Goal: Transaction & Acquisition: Book appointment/travel/reservation

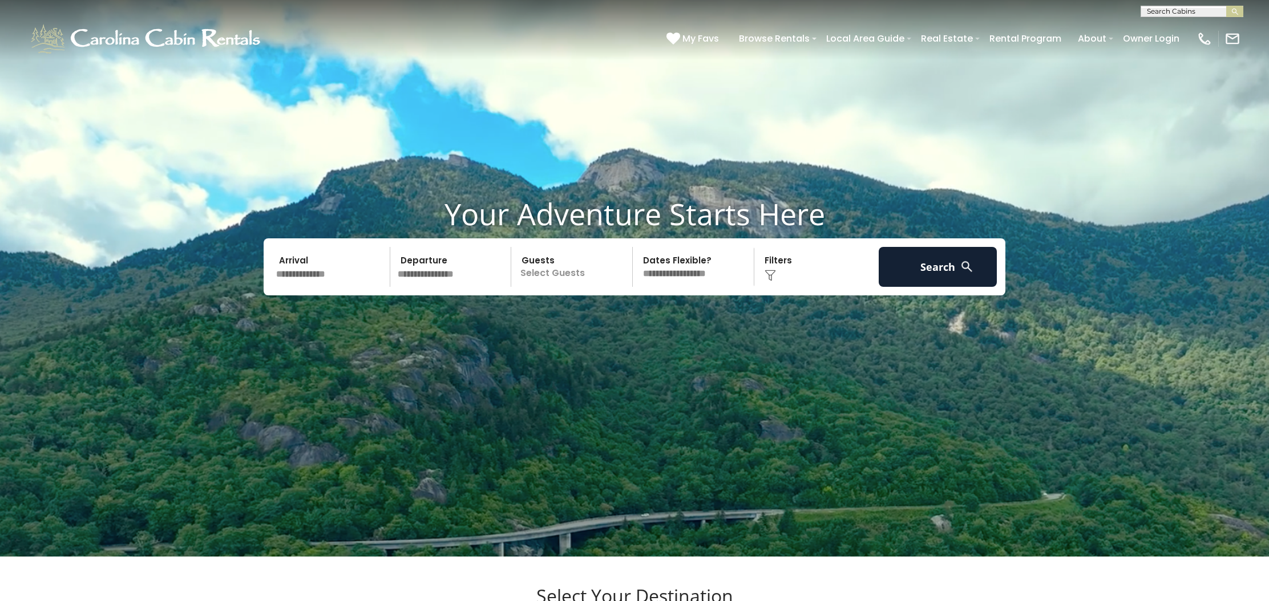
scroll to position [48, 0]
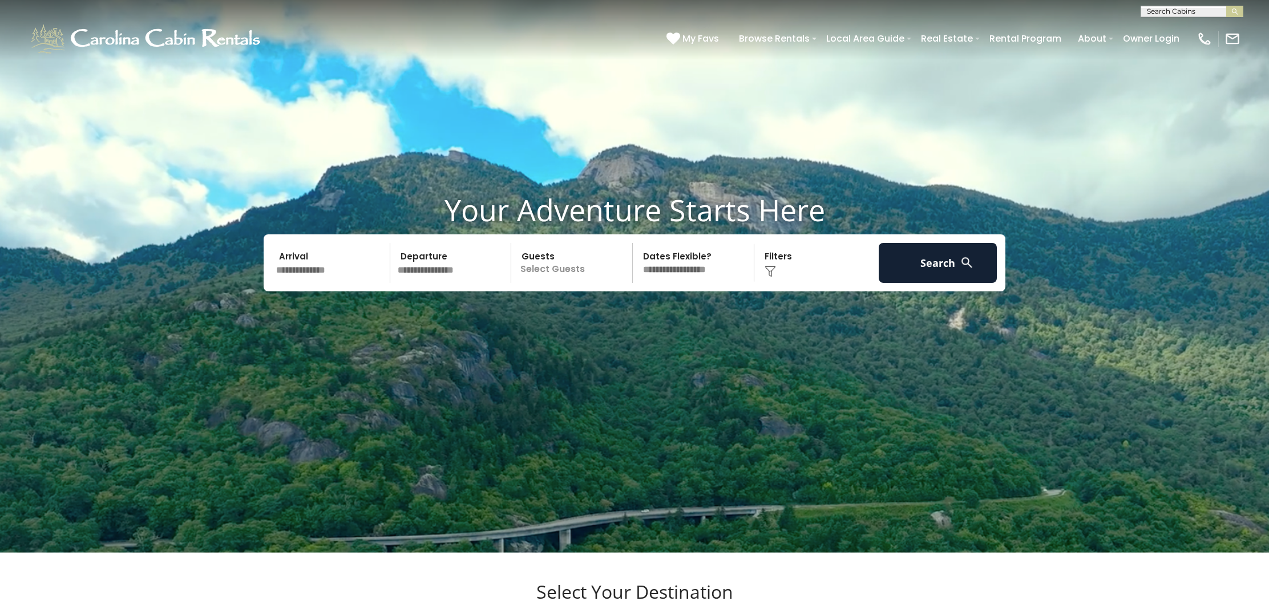
click at [307, 270] on input "text" at bounding box center [331, 263] width 118 height 40
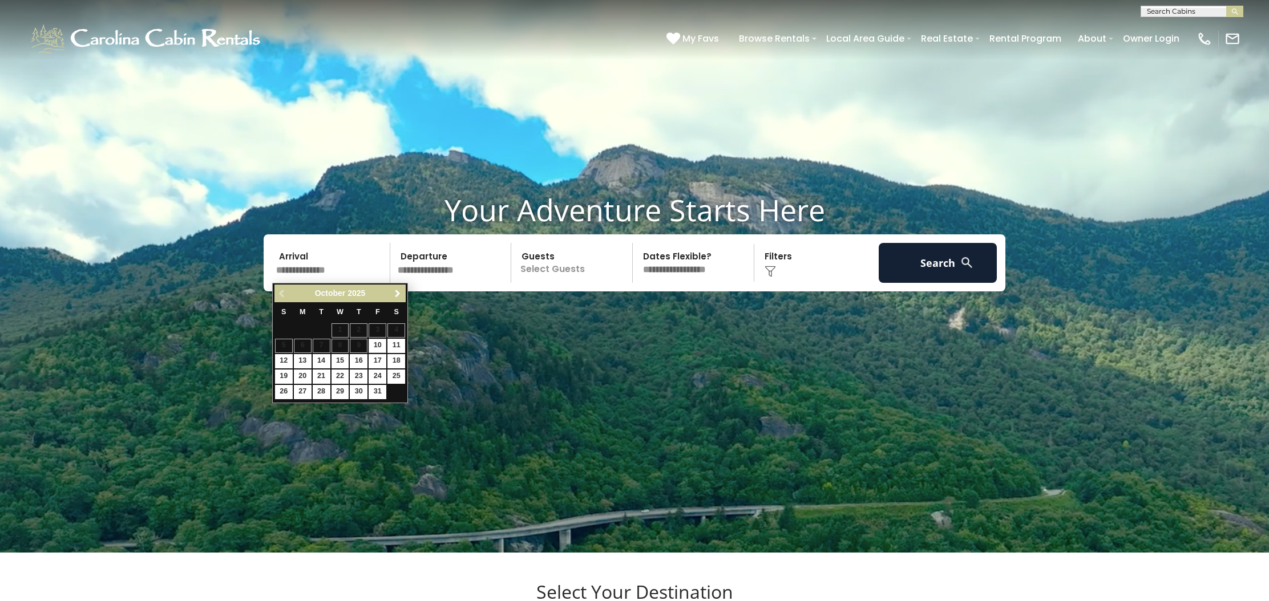
click at [396, 293] on span "Next" at bounding box center [397, 293] width 9 height 9
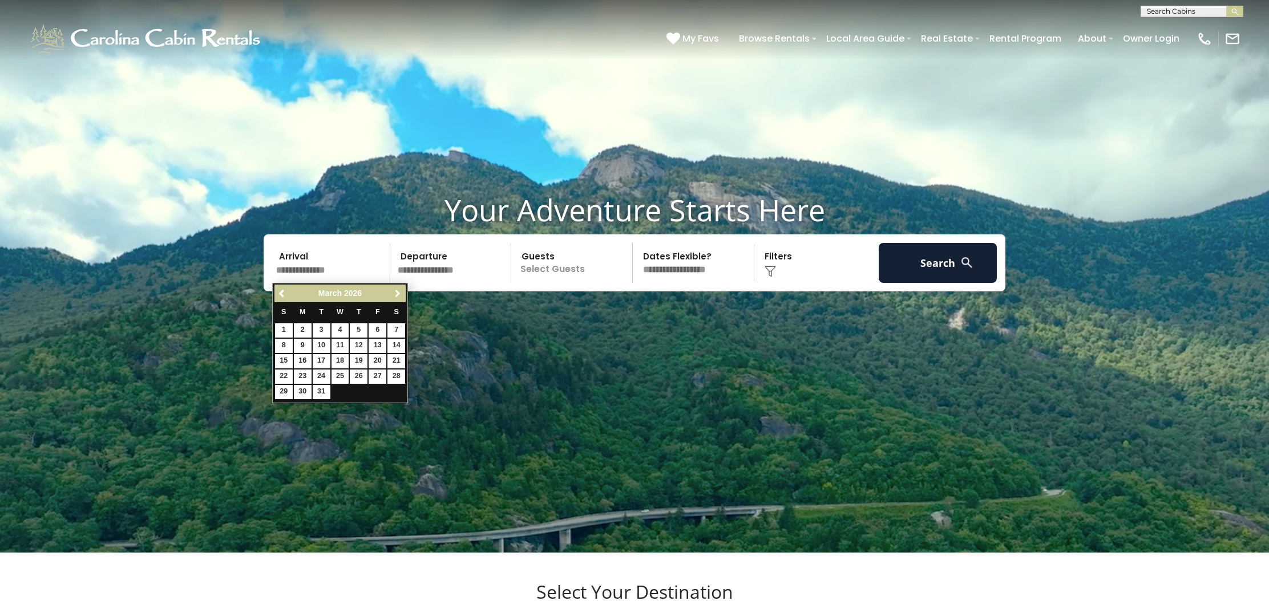
click at [397, 293] on span "Next" at bounding box center [397, 293] width 9 height 9
click at [342, 325] on link "1" at bounding box center [340, 330] width 18 height 14
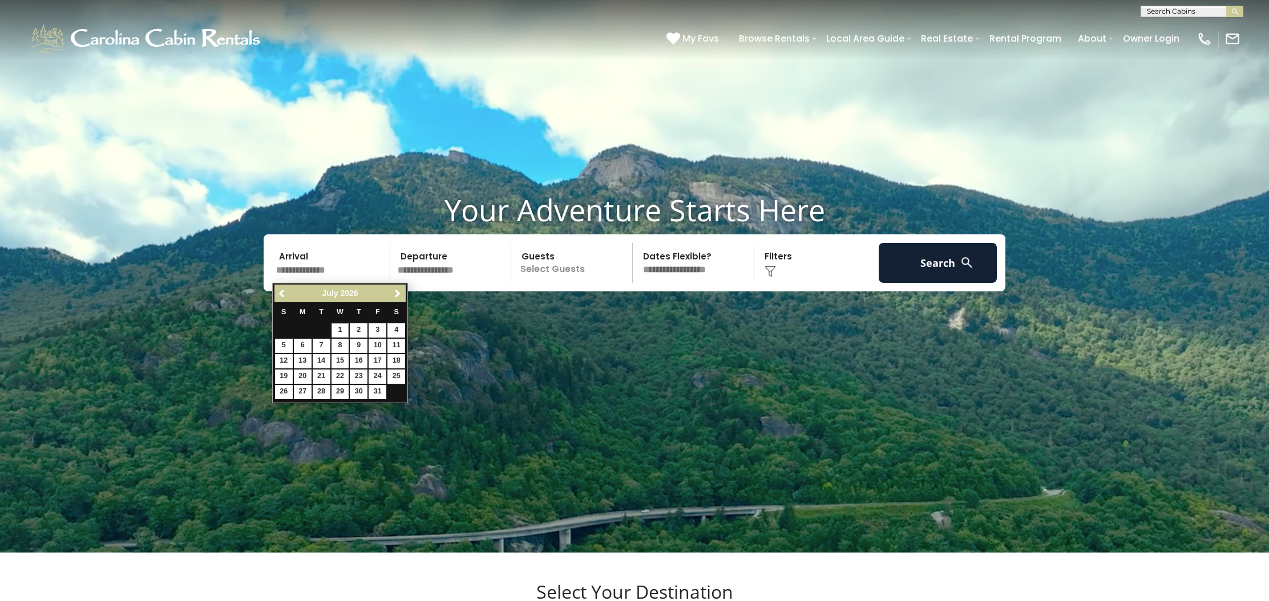
type input "******"
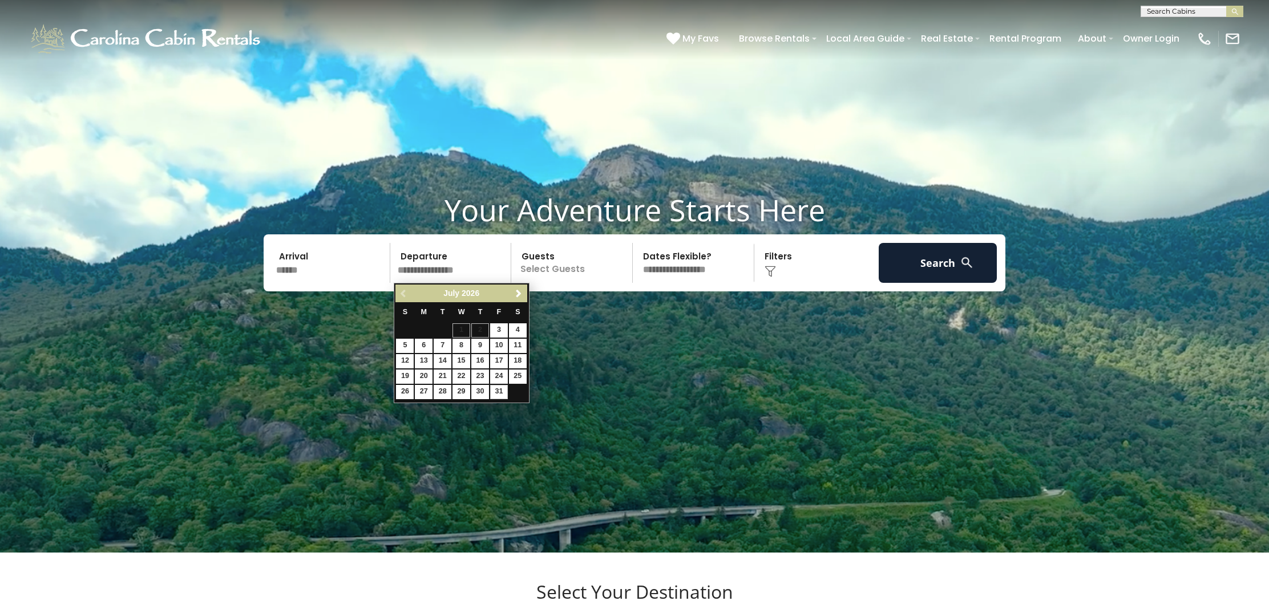
click at [495, 386] on link "31" at bounding box center [499, 392] width 18 height 14
type input "*******"
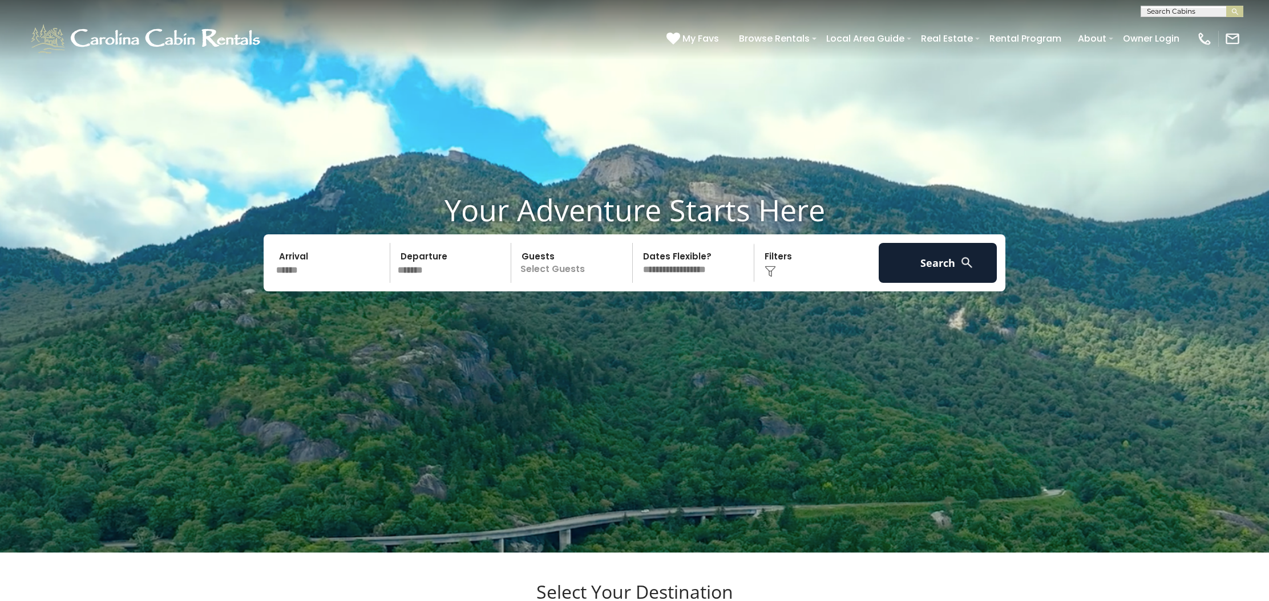
click at [580, 268] on p "Select Guests" at bounding box center [574, 263] width 118 height 40
click at [629, 310] on span "+" at bounding box center [628, 308] width 5 height 11
click at [630, 310] on span "+" at bounding box center [628, 308] width 5 height 11
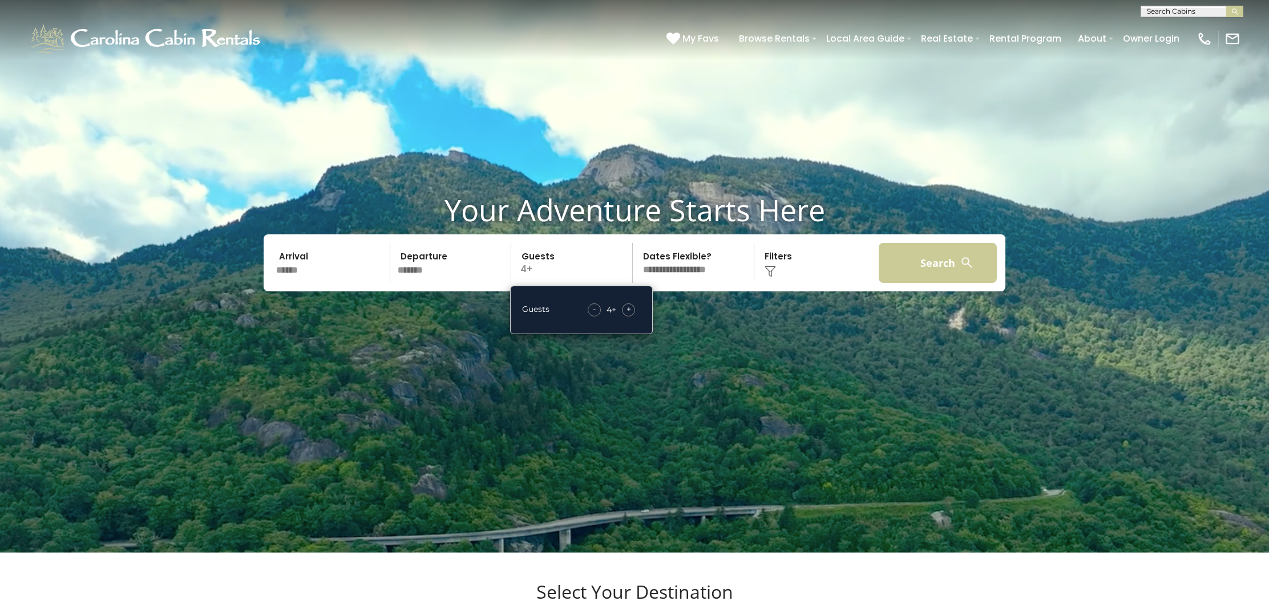
click at [934, 261] on button "Search" at bounding box center [938, 263] width 118 height 40
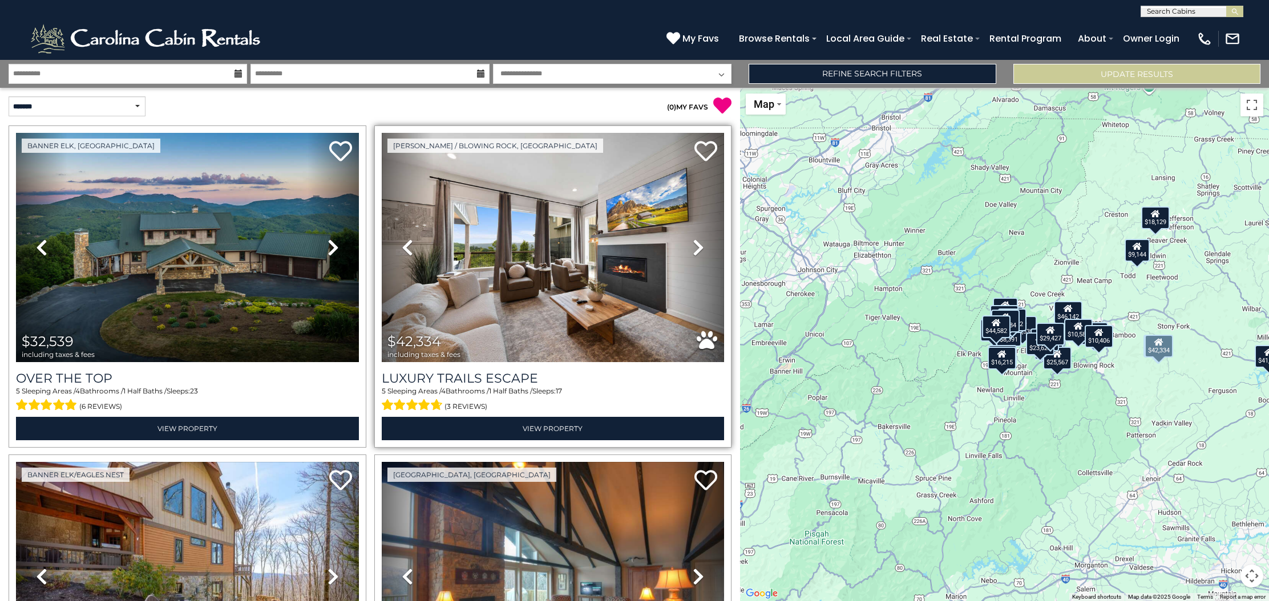
click at [727, 222] on div "Boone / Blowing Rock, NC Previous" at bounding box center [553, 287] width 358 height 322
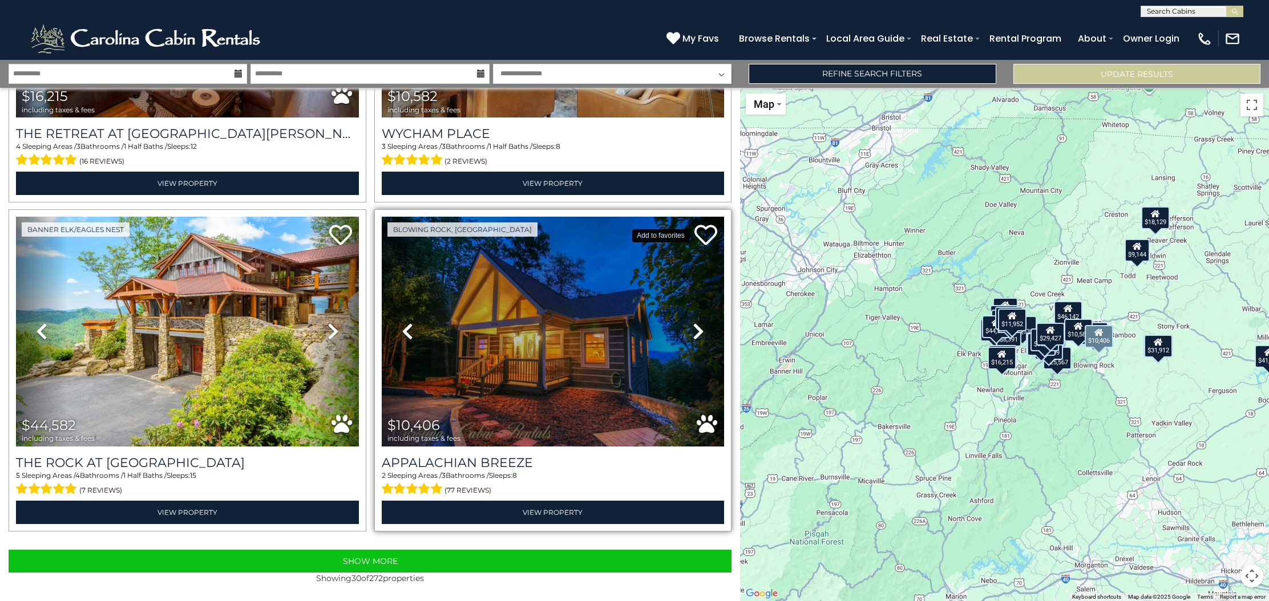
scroll to position [4516, 0]
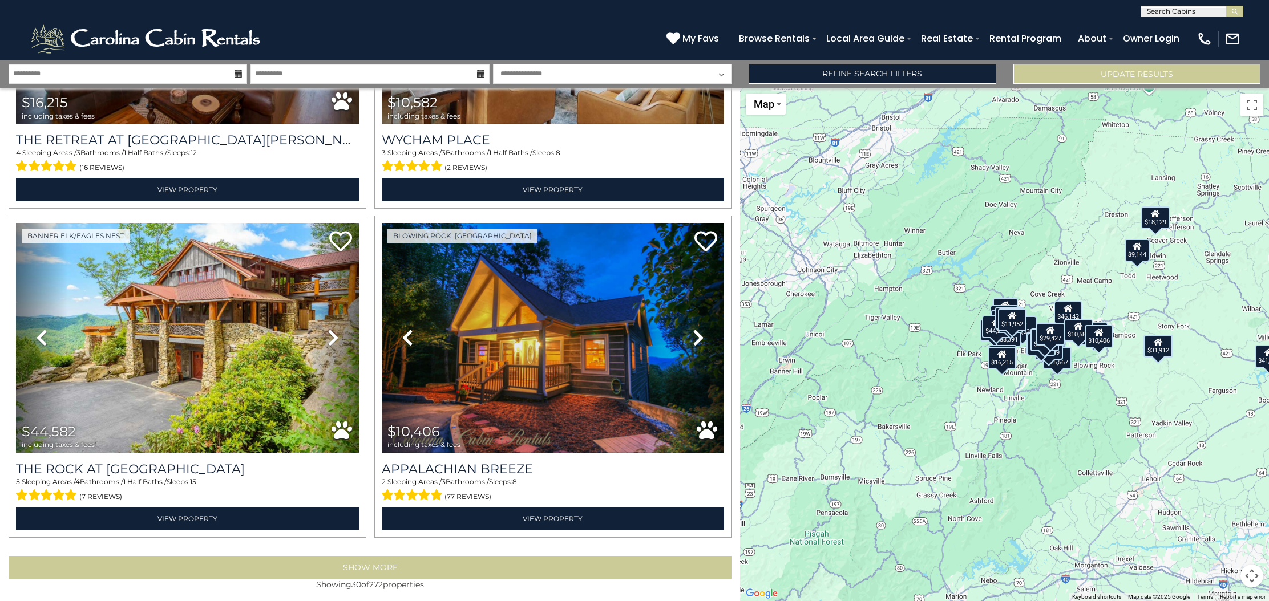
click at [384, 560] on button "Show More" at bounding box center [370, 567] width 723 height 23
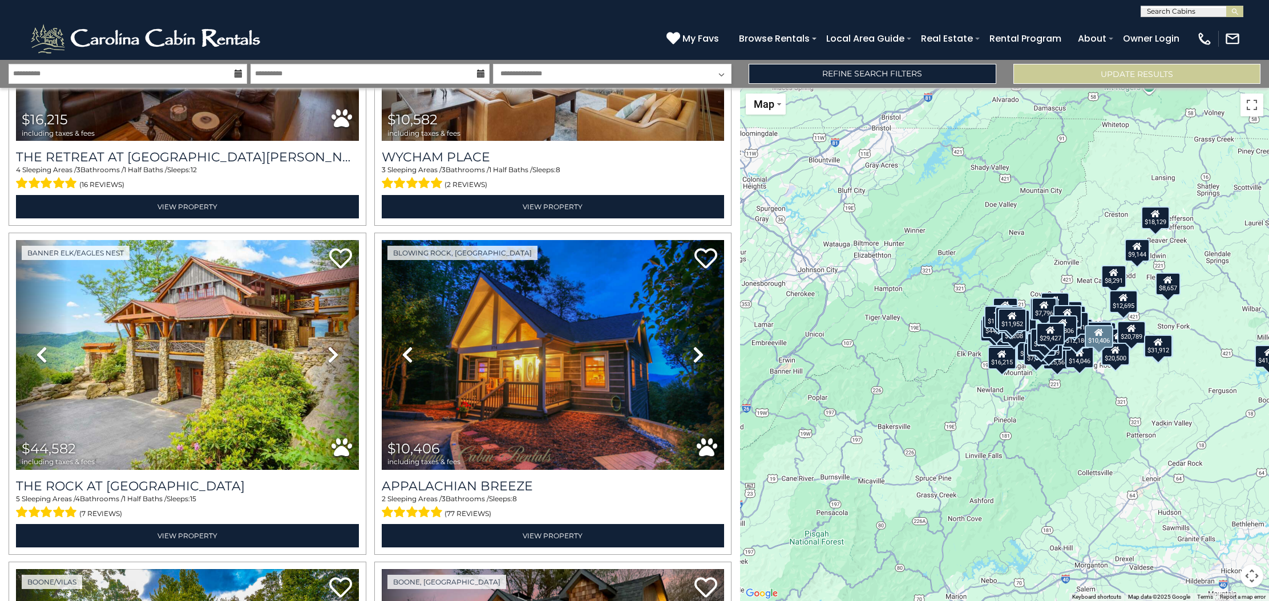
click at [733, 324] on div "Blowing Rock, NC Previous Next" at bounding box center [553, 394] width 366 height 322
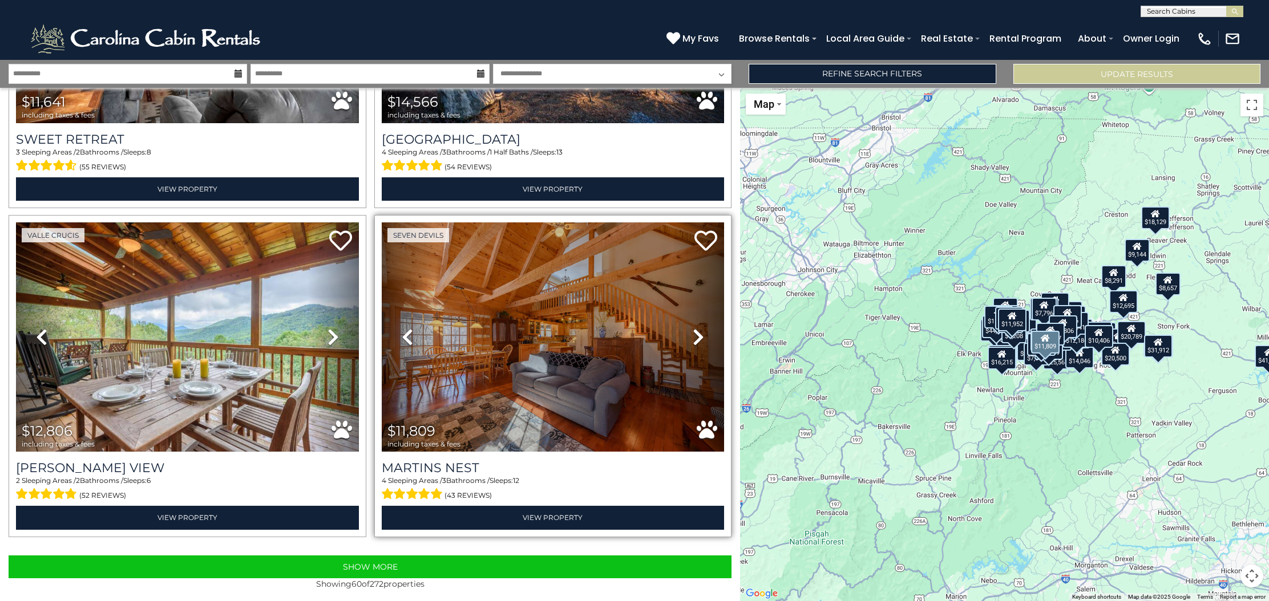
scroll to position [9445, 0]
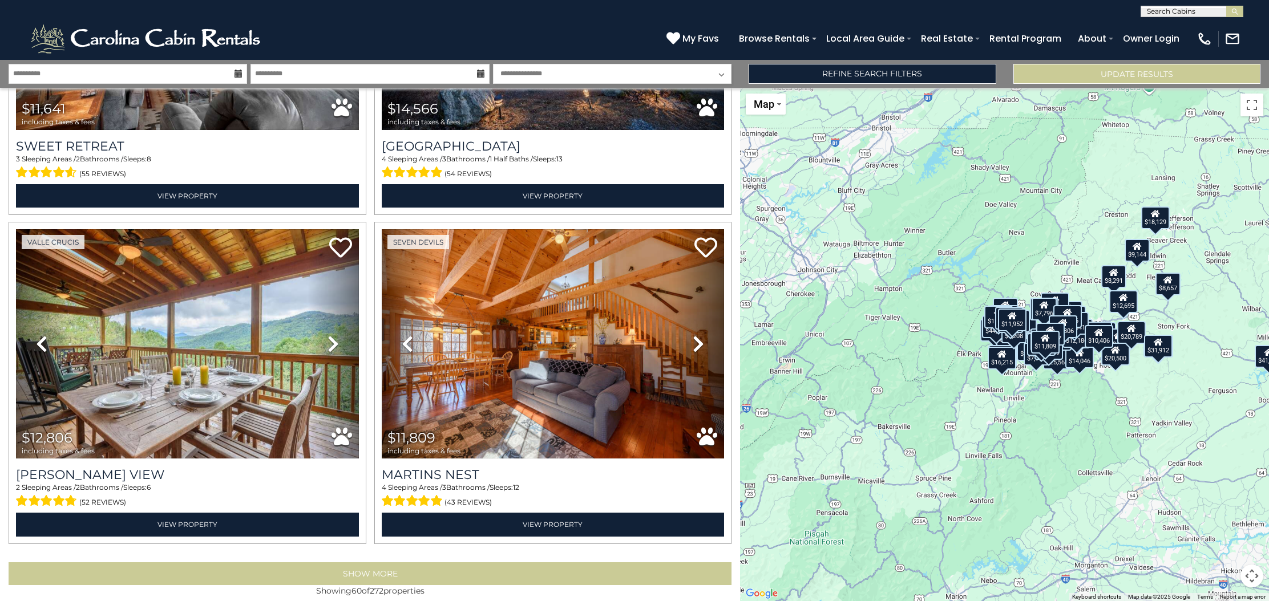
click at [366, 562] on button "Show More" at bounding box center [370, 573] width 723 height 23
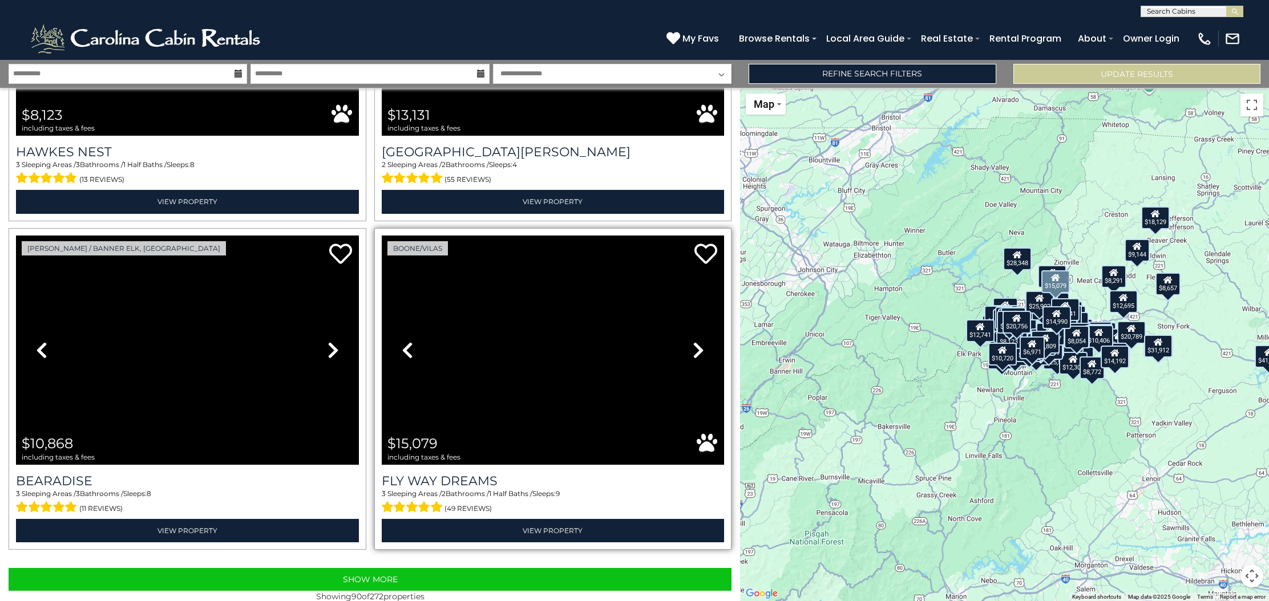
scroll to position [14374, 0]
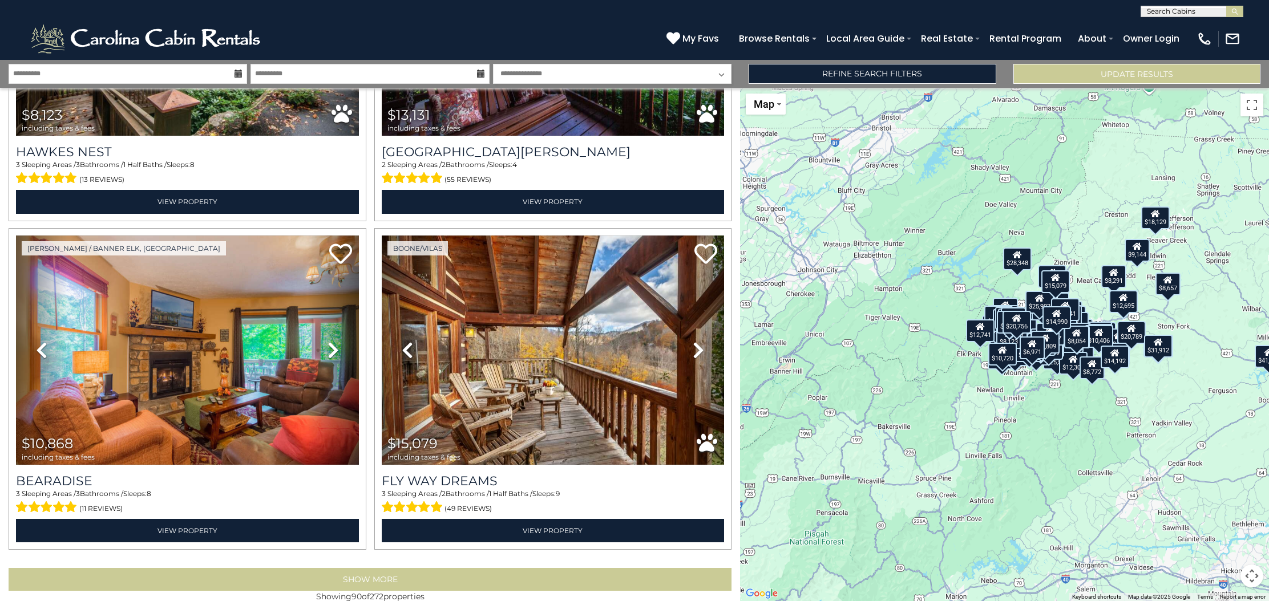
click at [411, 568] on button "Show More" at bounding box center [370, 579] width 723 height 23
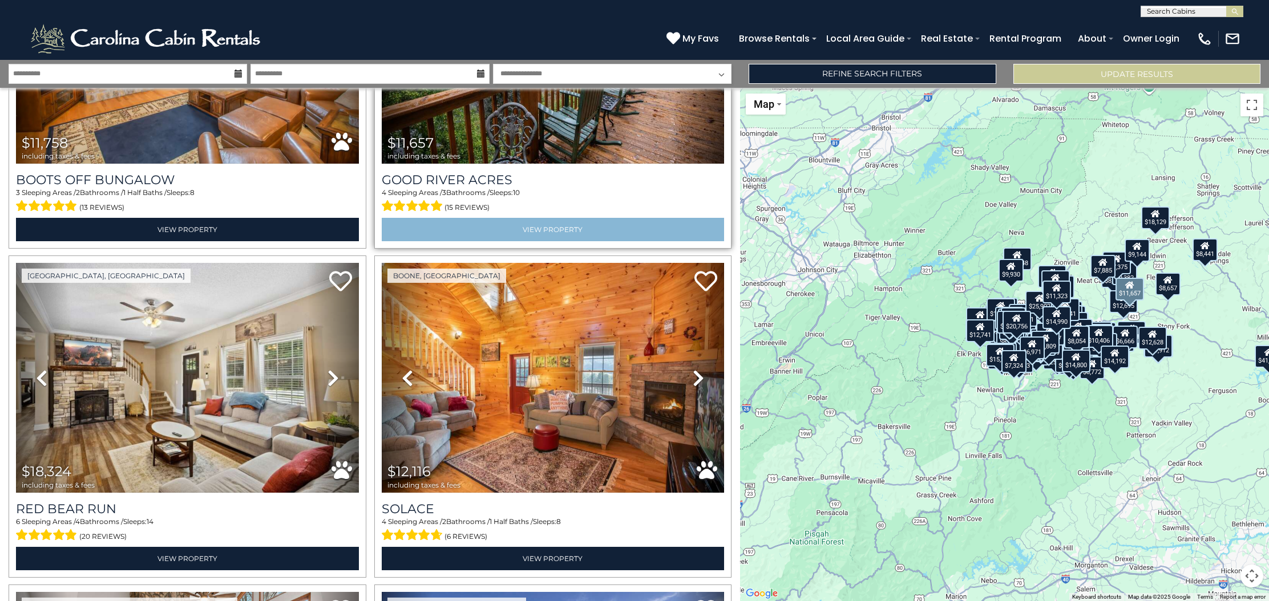
scroll to position [16983, 0]
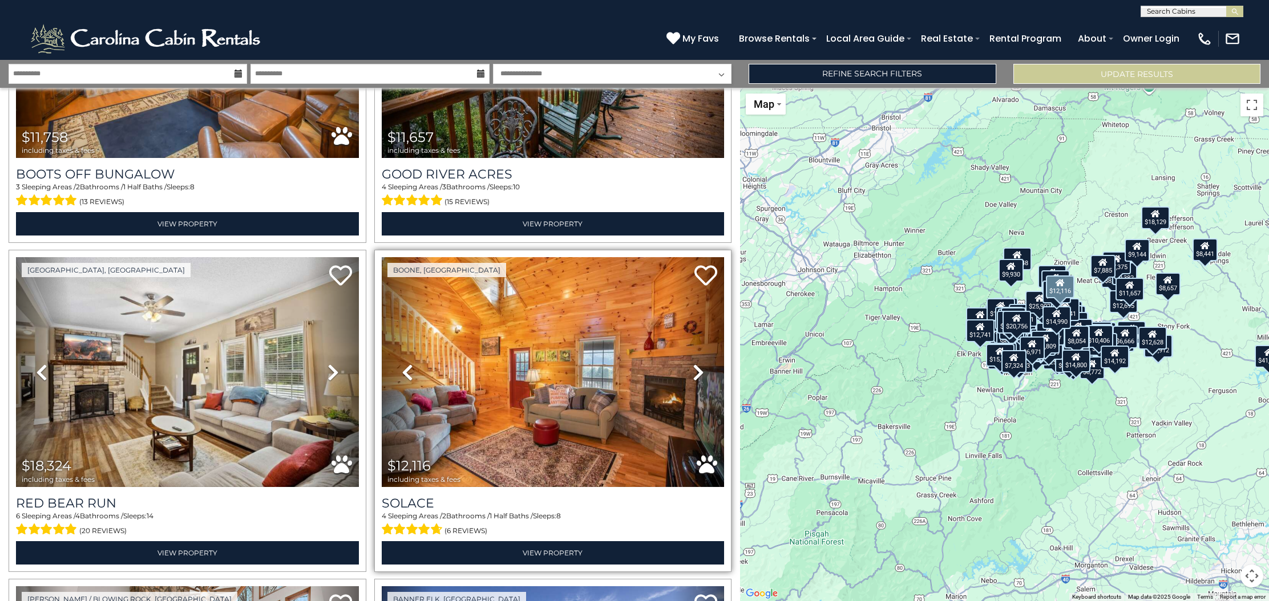
click at [730, 465] on div "Boone, NC" at bounding box center [553, 411] width 358 height 322
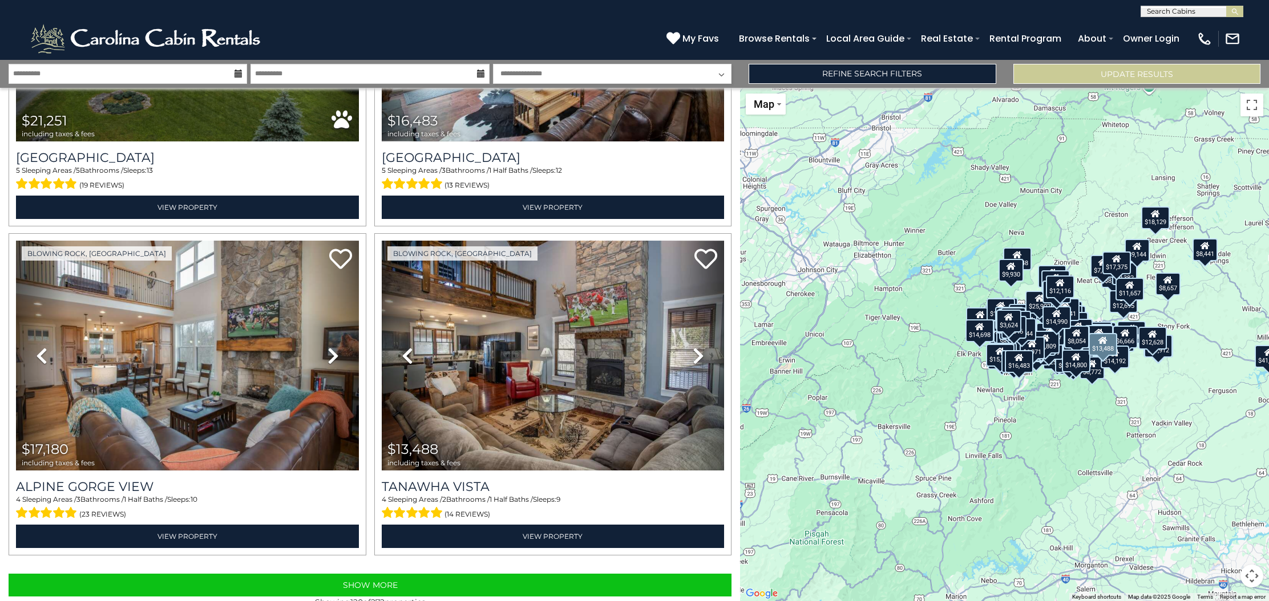
scroll to position [19302, 0]
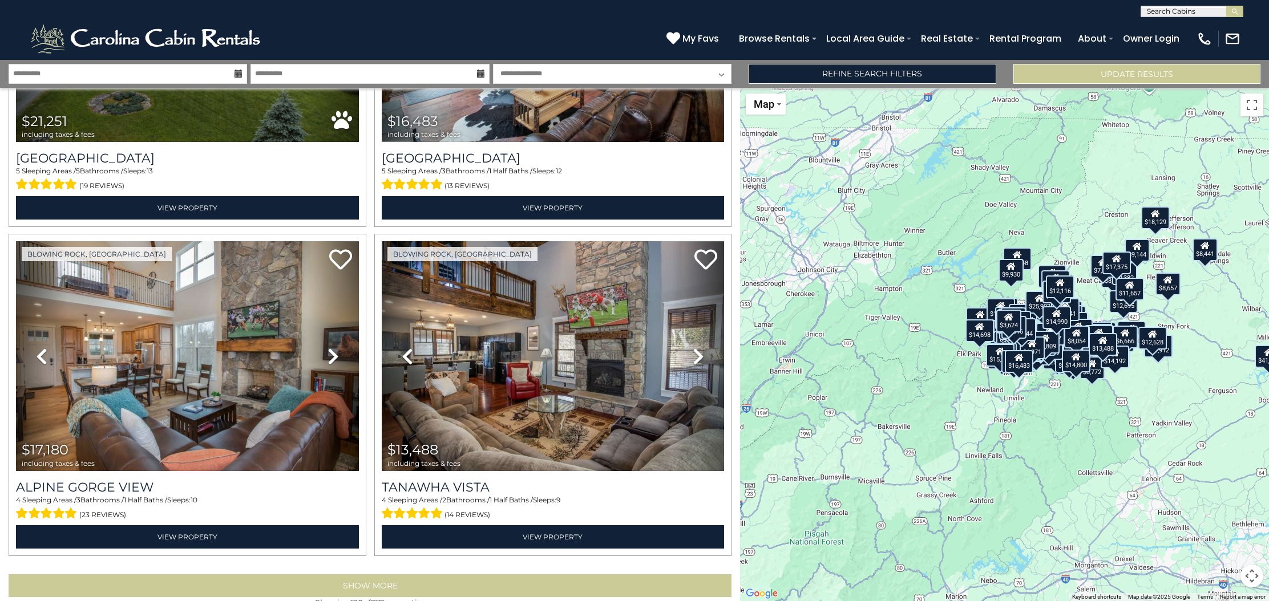
click at [389, 574] on button "Show More" at bounding box center [370, 585] width 723 height 23
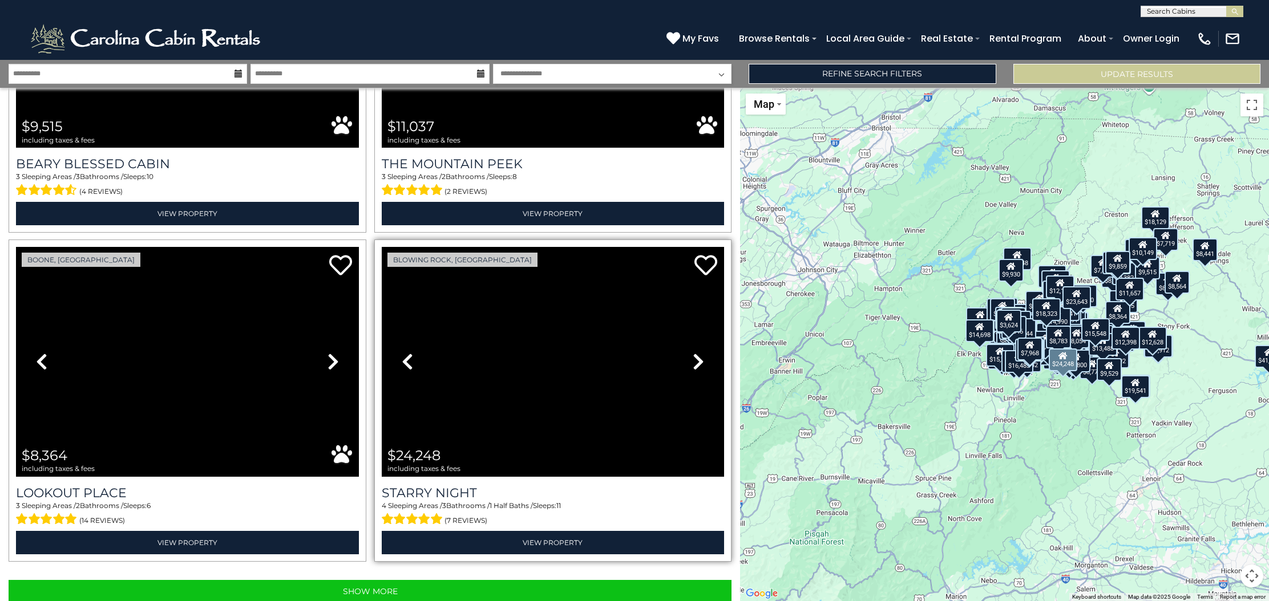
scroll to position [24231, 0]
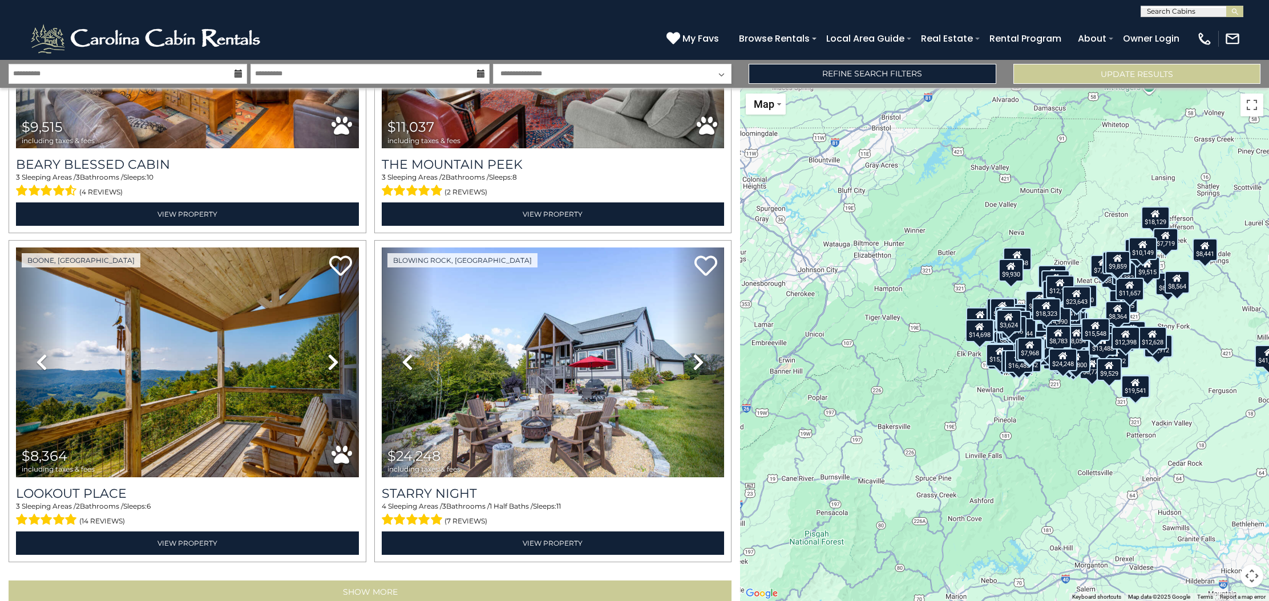
click at [382, 581] on button "Show More" at bounding box center [370, 592] width 723 height 23
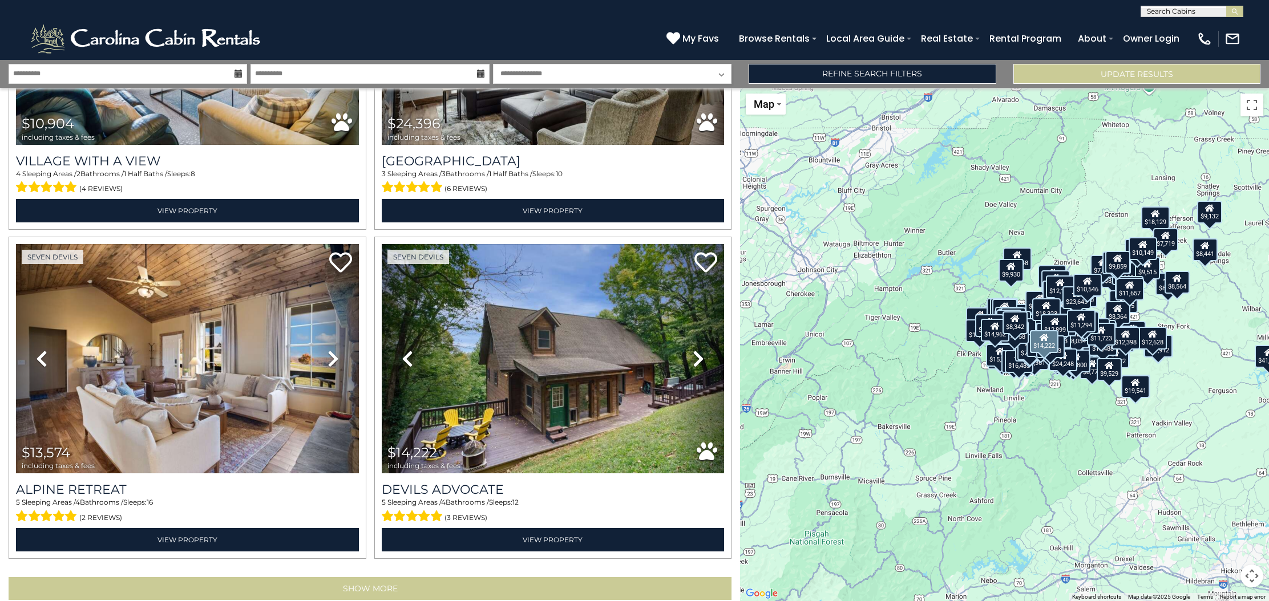
scroll to position [29160, 0]
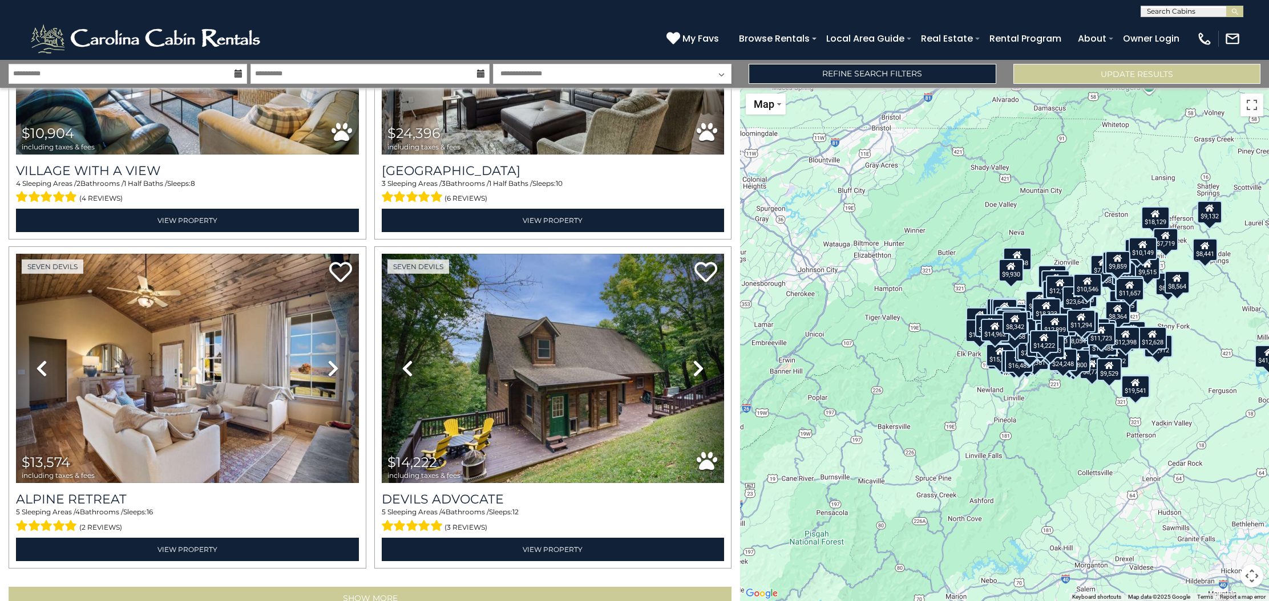
click at [392, 587] on button "Show More" at bounding box center [370, 598] width 723 height 23
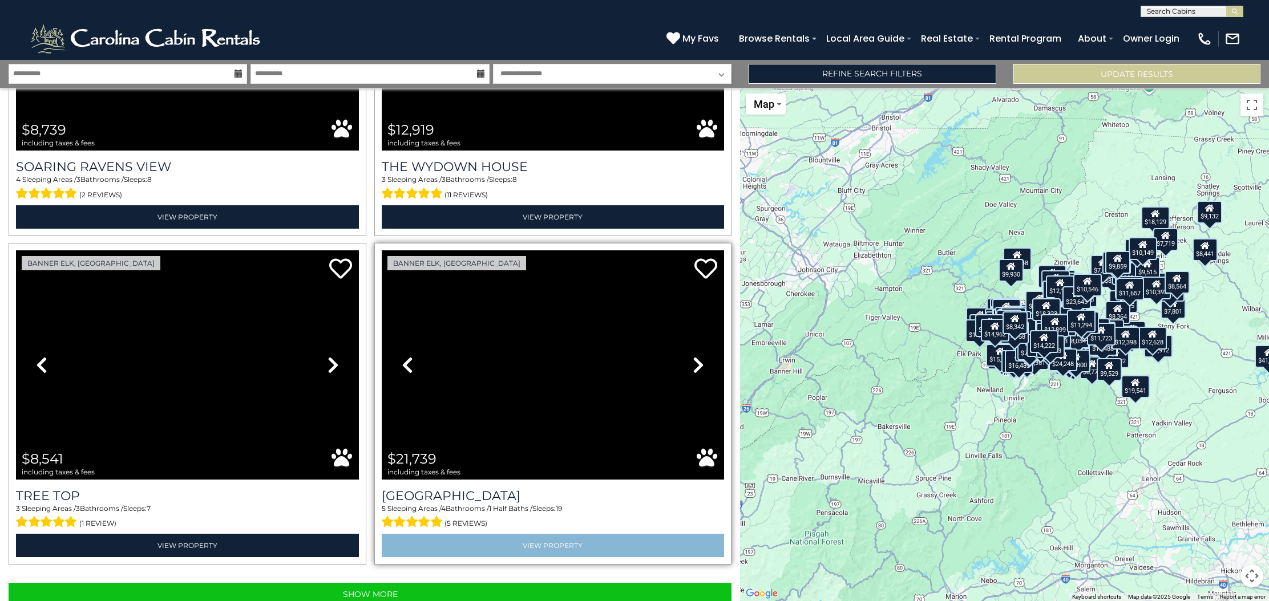
scroll to position [34089, 0]
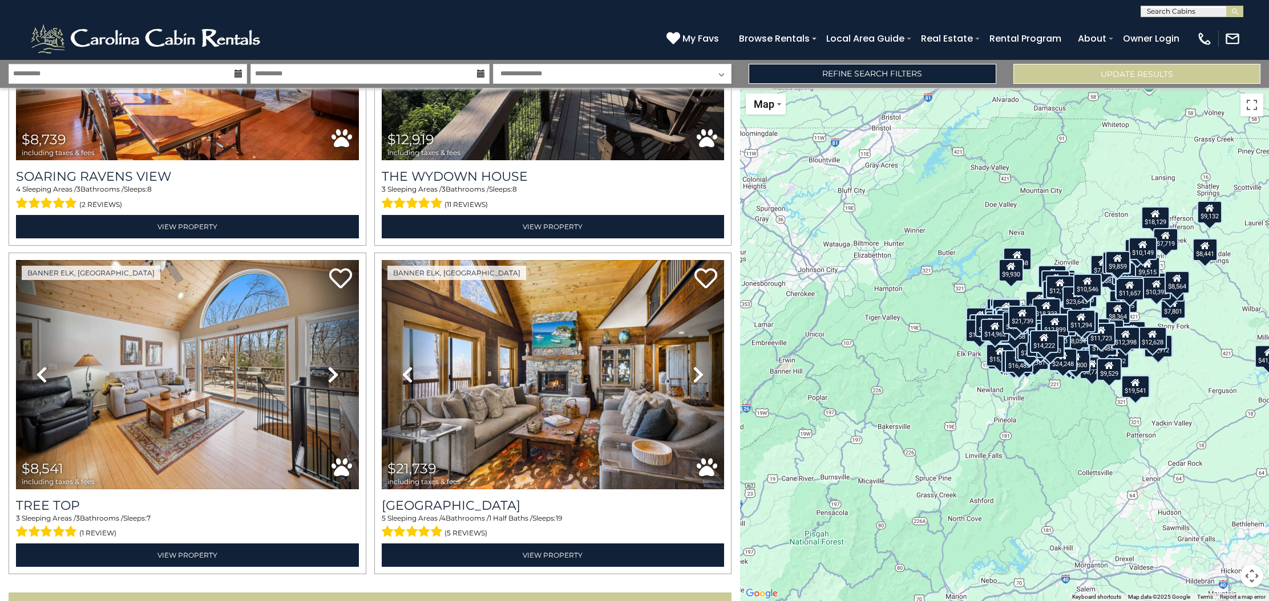
click at [485, 593] on button "Show More" at bounding box center [370, 604] width 723 height 23
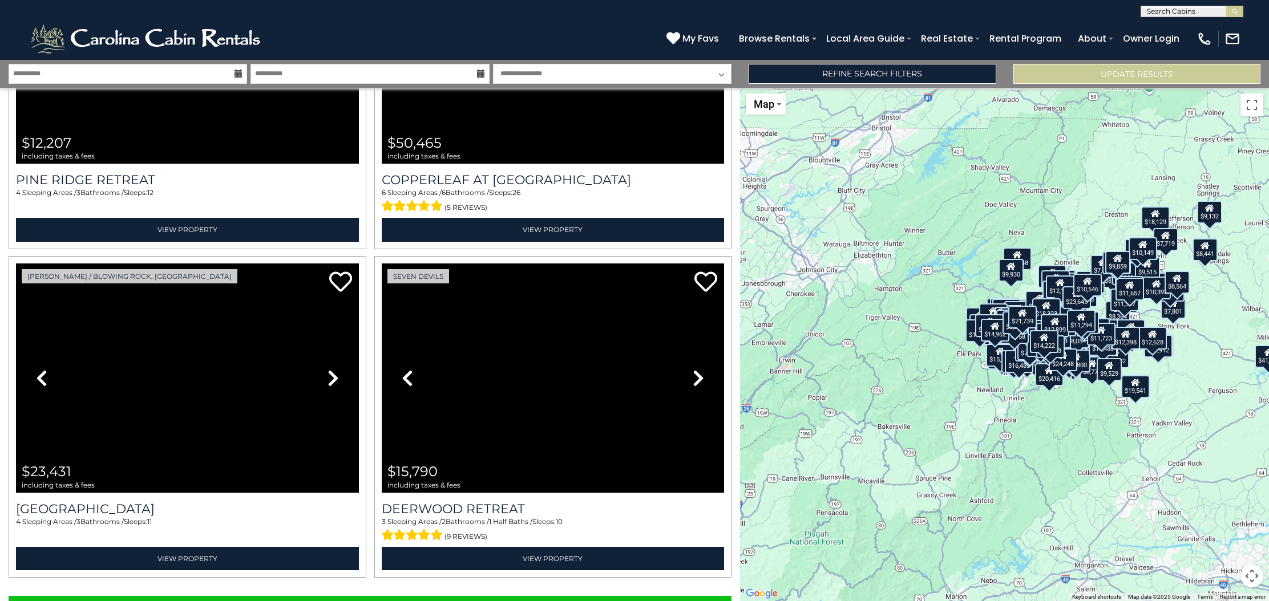
scroll to position [39018, 0]
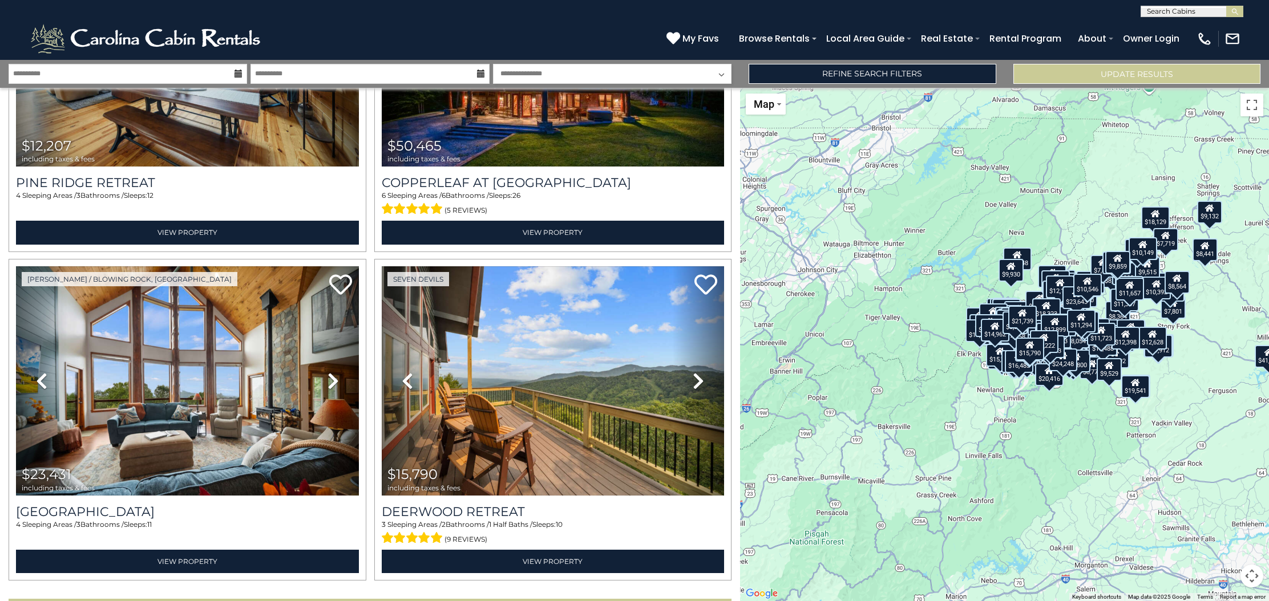
click at [533, 599] on button "Show More" at bounding box center [370, 610] width 723 height 23
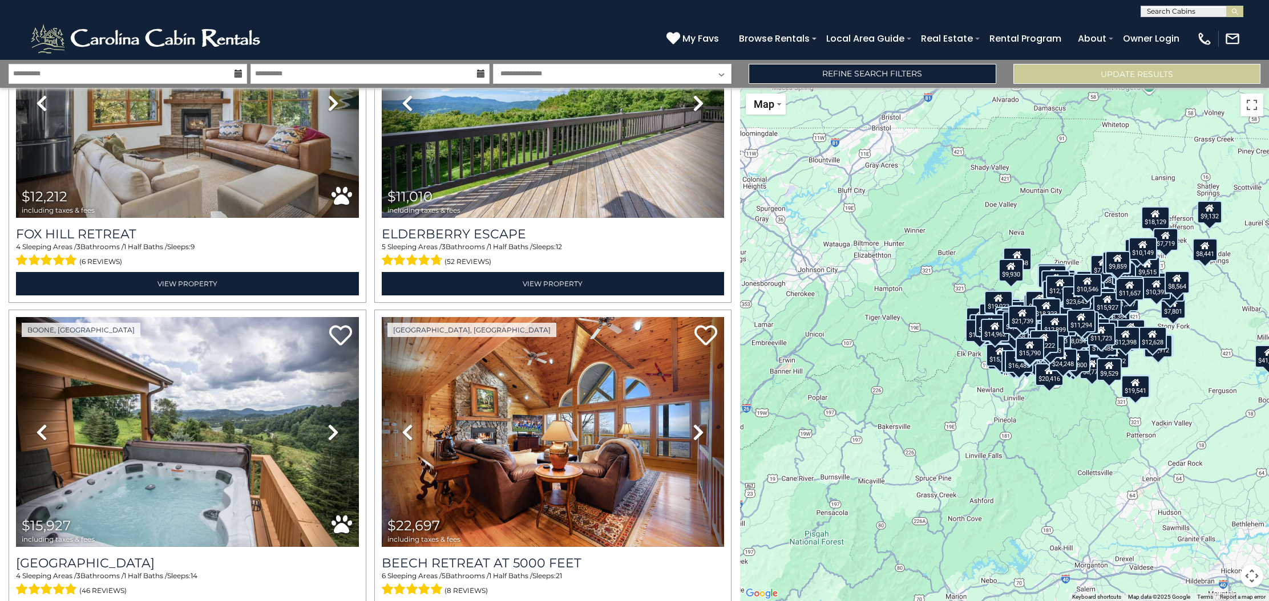
scroll to position [43949, 0]
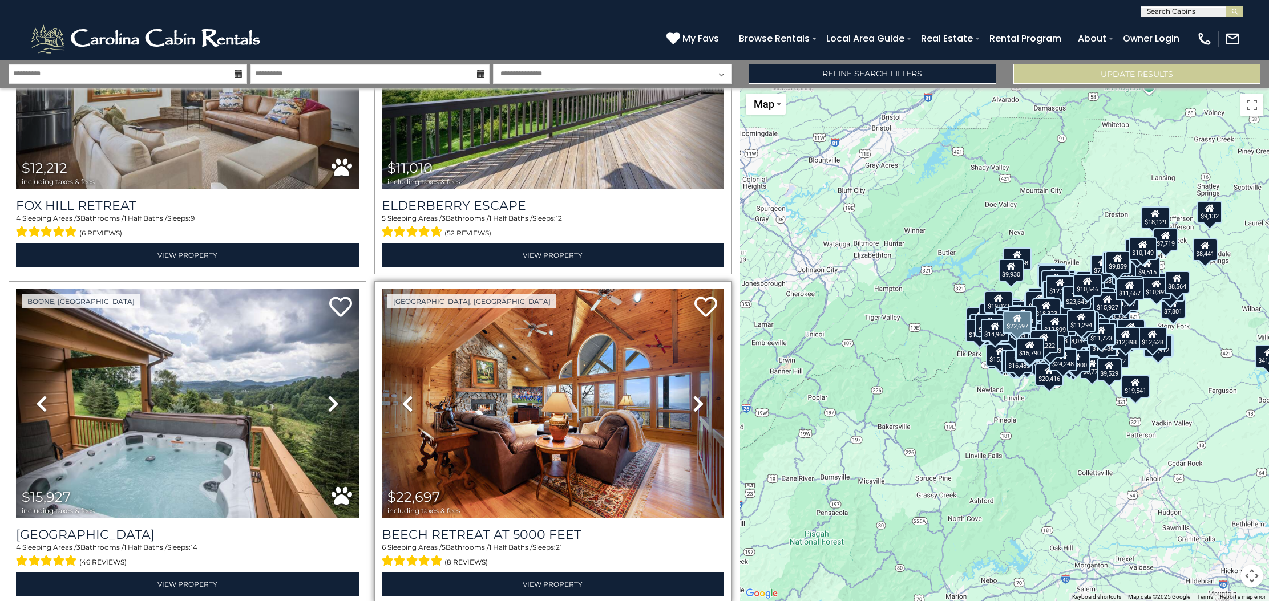
scroll to position [43931, 0]
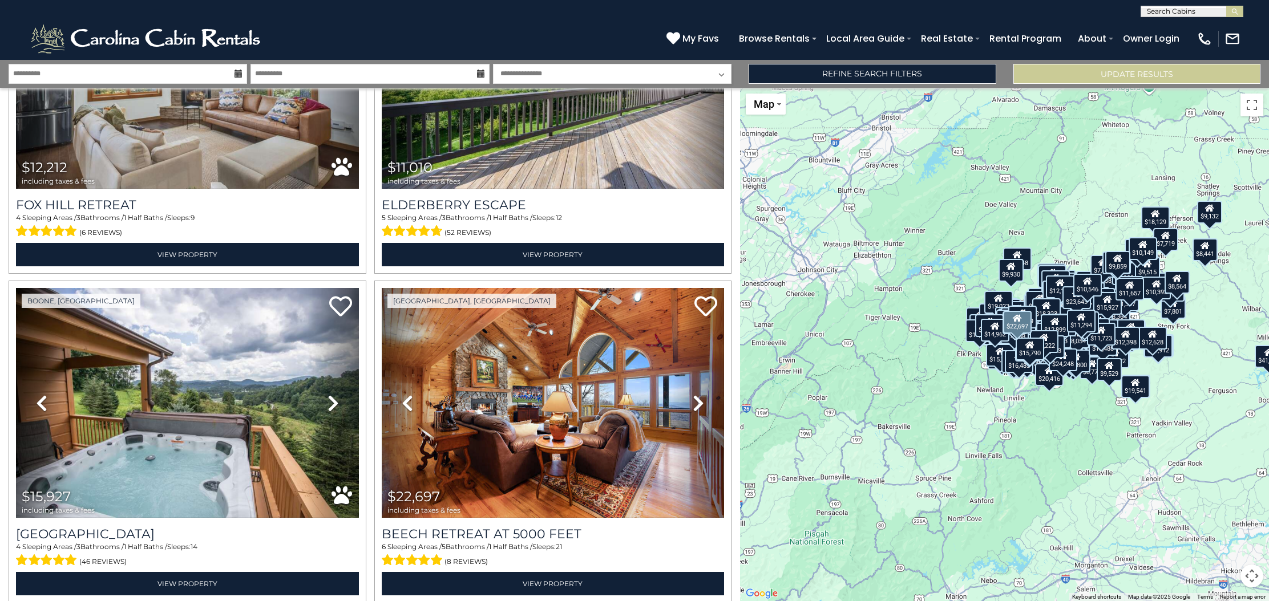
click at [732, 492] on div "Beech Mountain, NC Previous" at bounding box center [553, 442] width 366 height 322
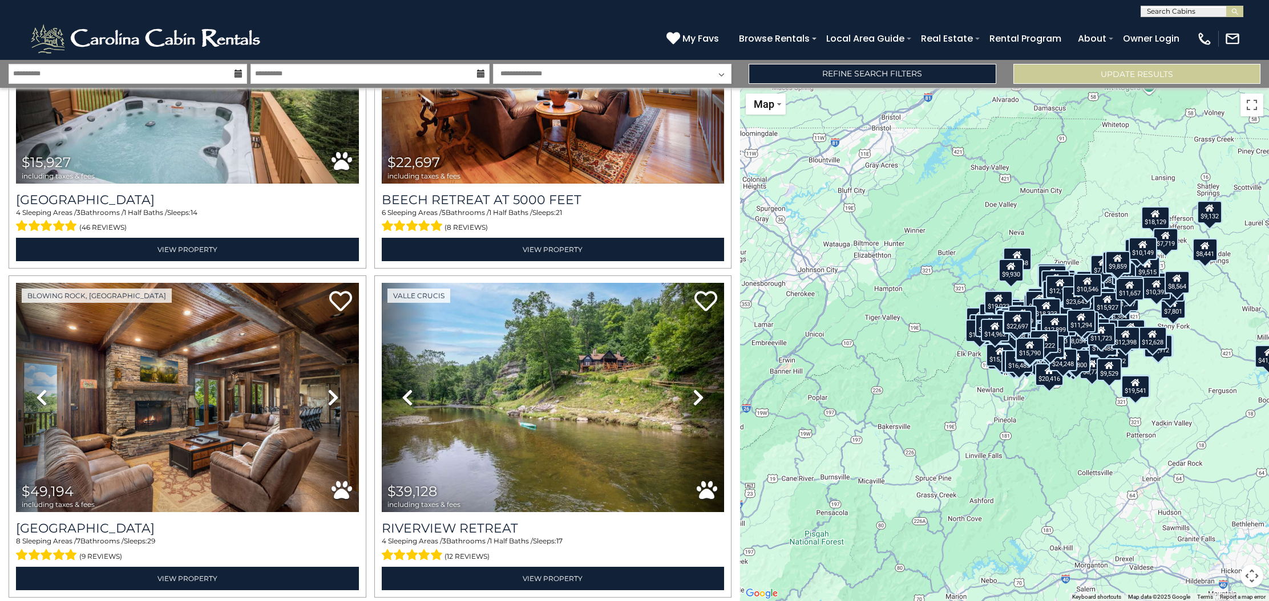
scroll to position [44252, 0]
